Goal: Transaction & Acquisition: Purchase product/service

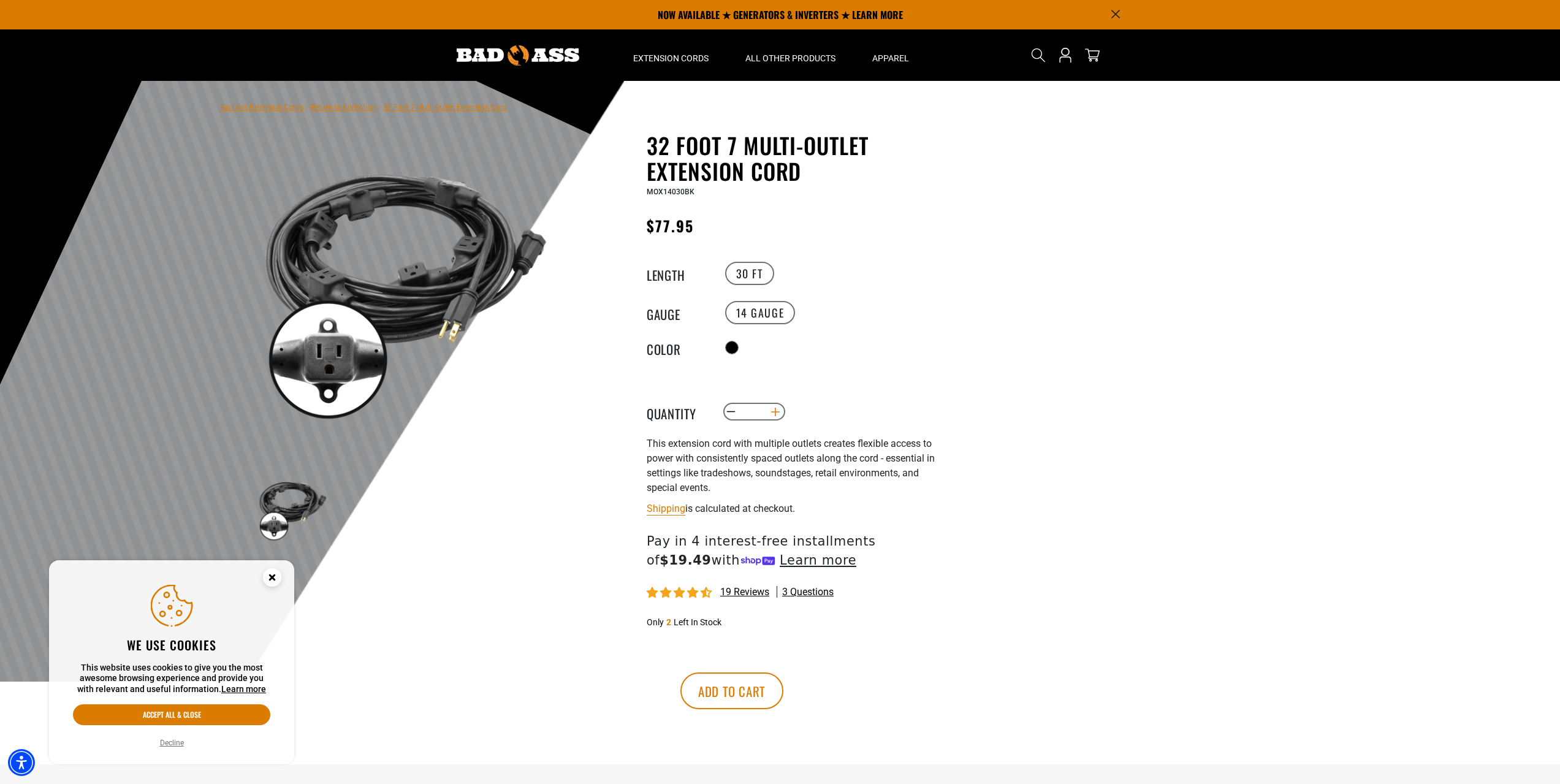
click at [774, 407] on button "Increase quantity for 32 Foot 7 Multi-Outlet Extension Cord" at bounding box center [776, 411] width 19 height 20
type input "*"
click at [784, 693] on button "Add to cart" at bounding box center [732, 690] width 103 height 37
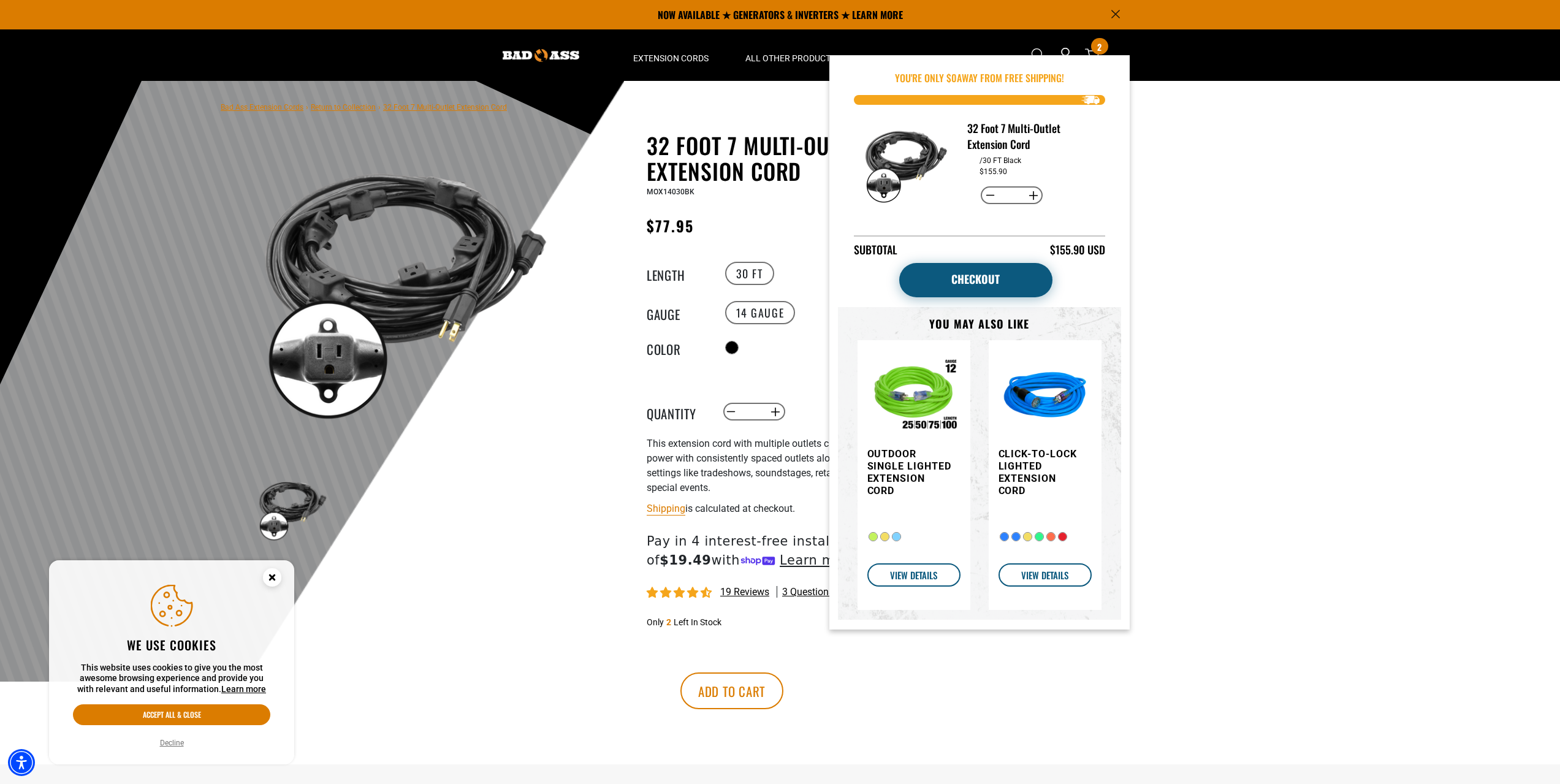
click at [974, 281] on link "Checkout" at bounding box center [976, 281] width 153 height 35
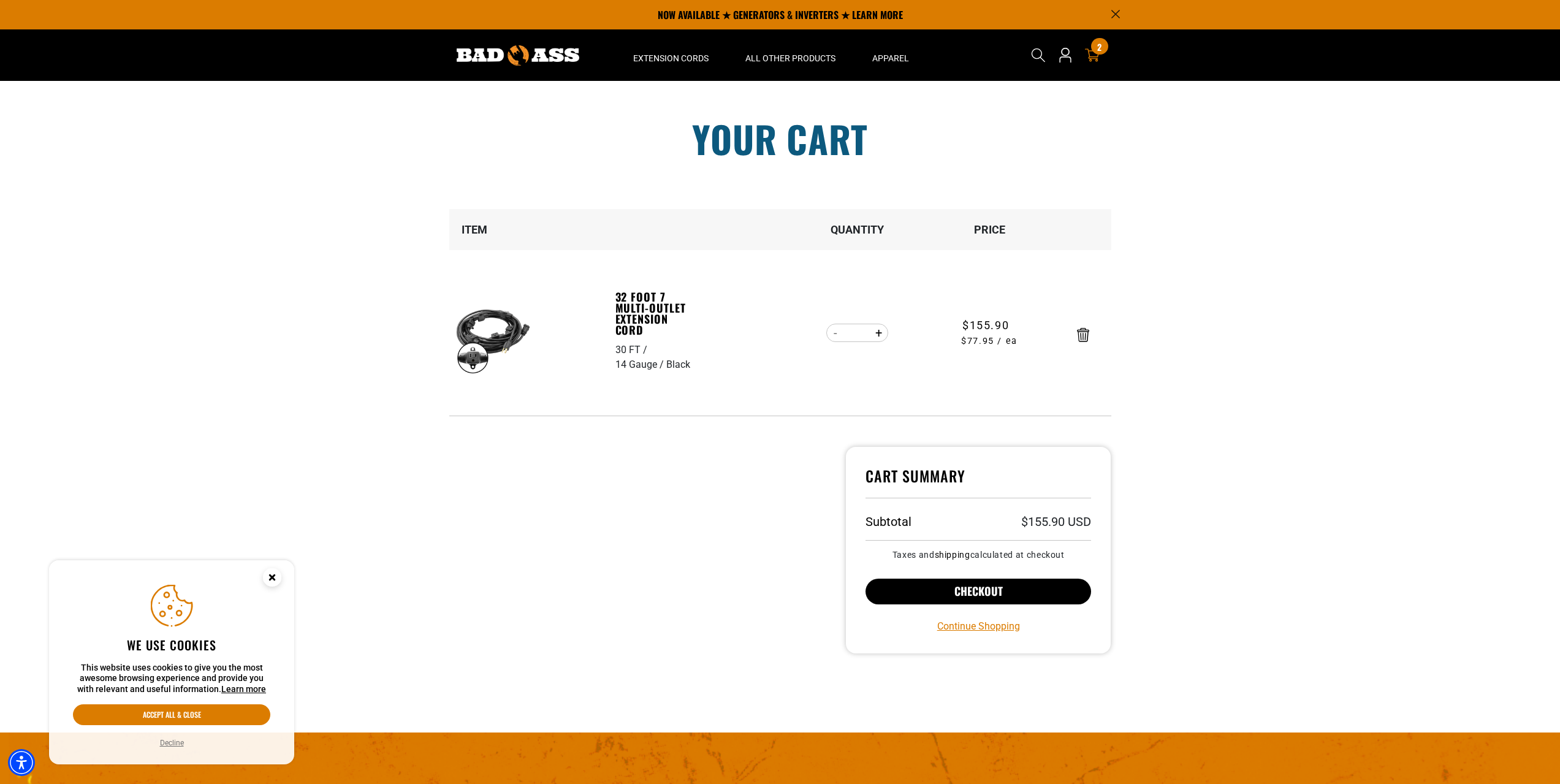
click at [1037, 587] on button "Checkout" at bounding box center [978, 591] width 226 height 26
